Goal: Find specific page/section: Find specific page/section

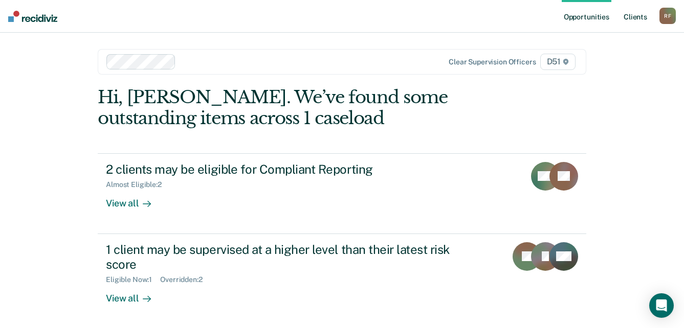
click at [637, 16] on link "Client s" at bounding box center [635, 16] width 28 height 33
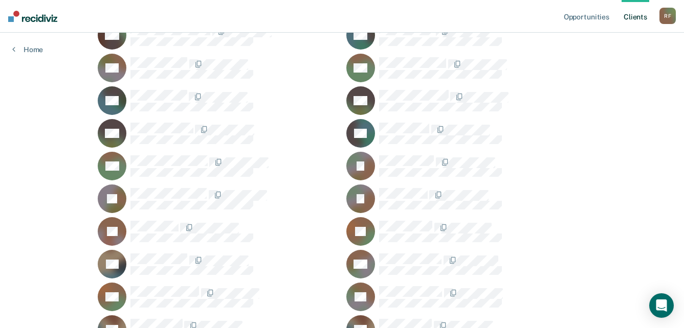
scroll to position [614, 0]
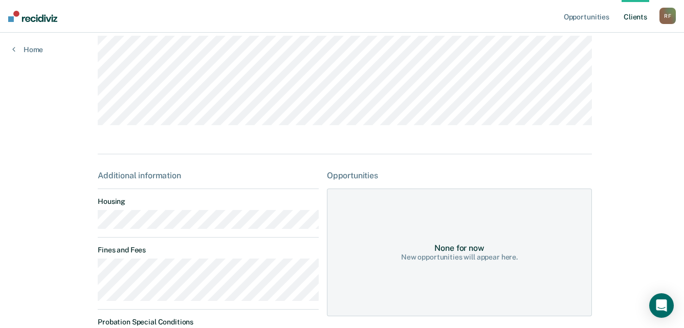
scroll to position [153, 0]
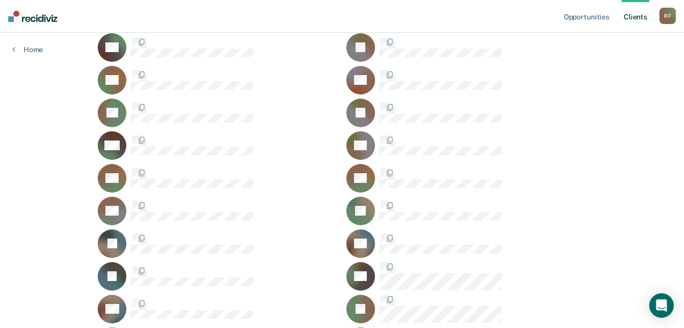
scroll to position [614, 0]
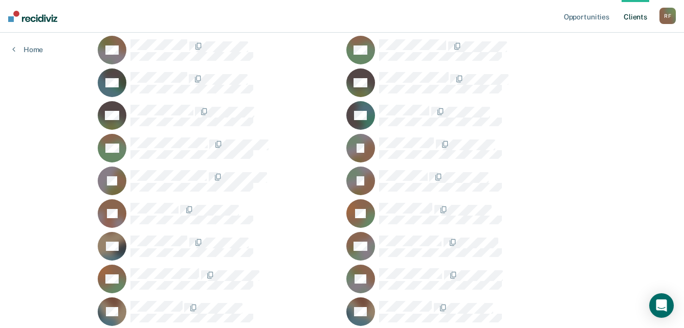
click at [667, 15] on div "R F" at bounding box center [667, 16] width 16 height 16
click at [596, 70] on link "Log Out" at bounding box center [626, 67] width 82 height 9
